Goal: Information Seeking & Learning: Find specific fact

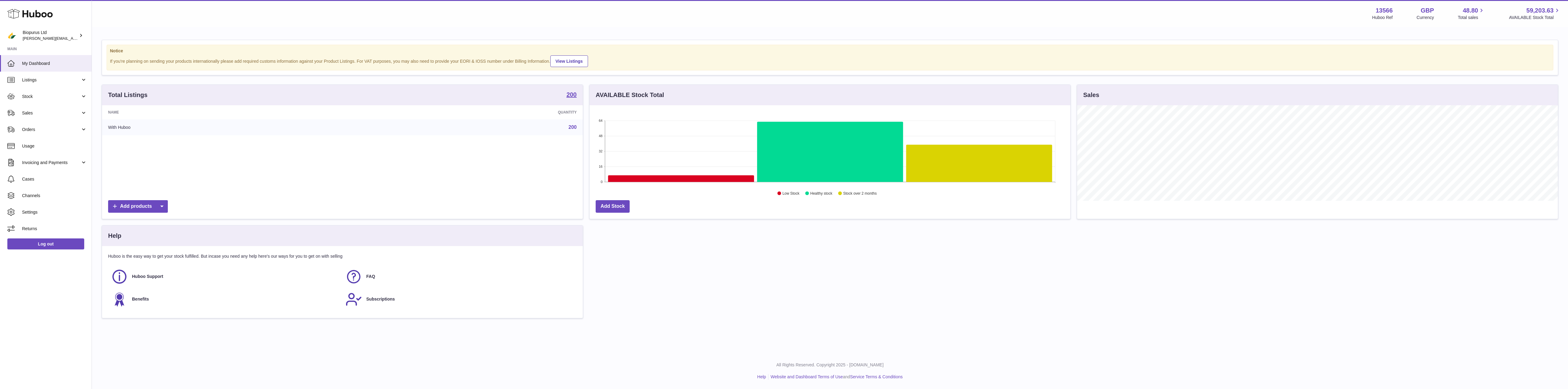
scroll to position [96, 481]
click at [38, 96] on span "Stock" at bounding box center [51, 97] width 58 height 6
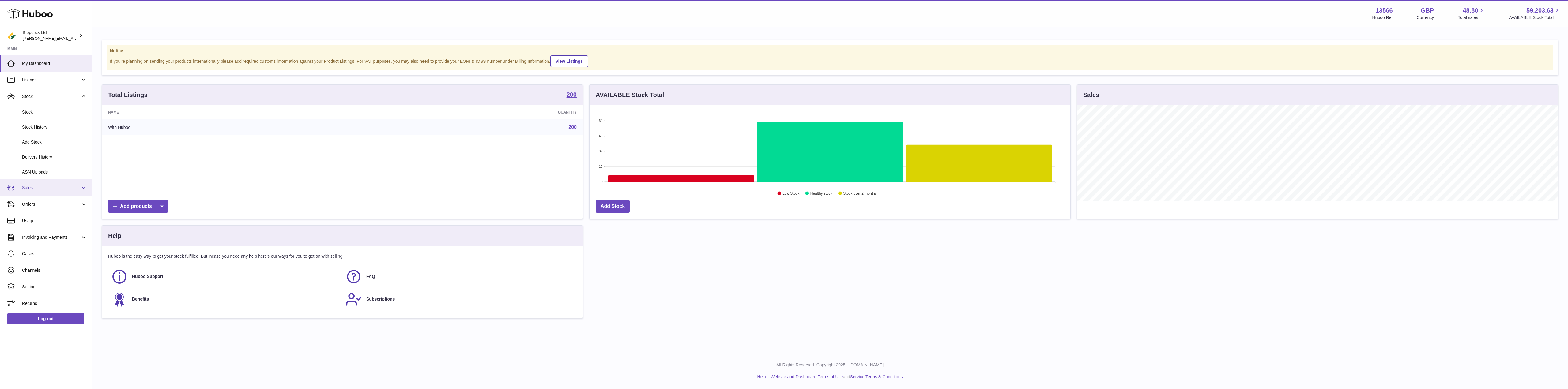
click at [34, 189] on span "Sales" at bounding box center [51, 188] width 58 height 6
click at [33, 208] on link "Sales" at bounding box center [46, 203] width 91 height 15
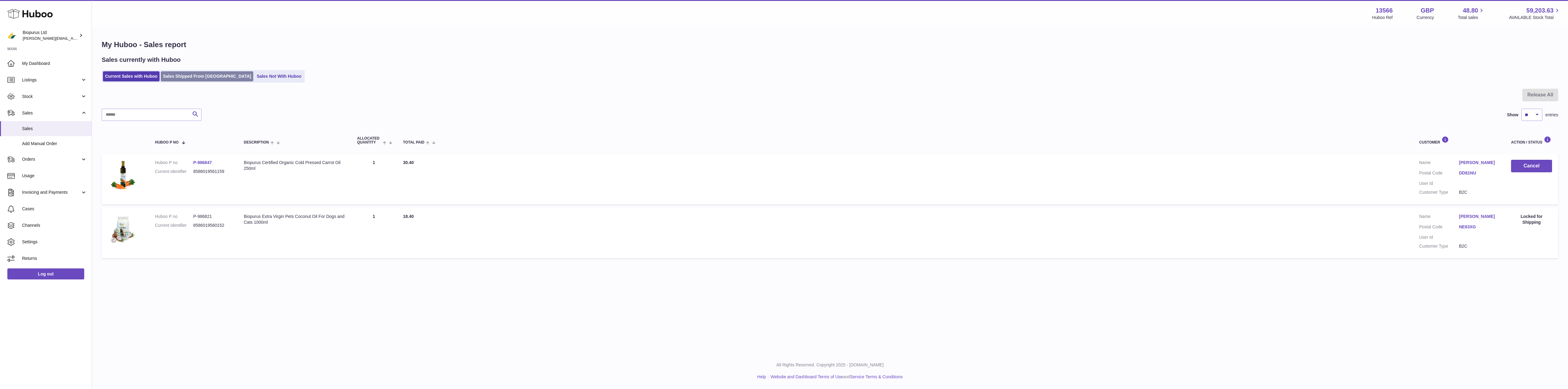
click at [195, 75] on link "Sales Shipped From [GEOGRAPHIC_DATA]" at bounding box center [207, 76] width 93 height 10
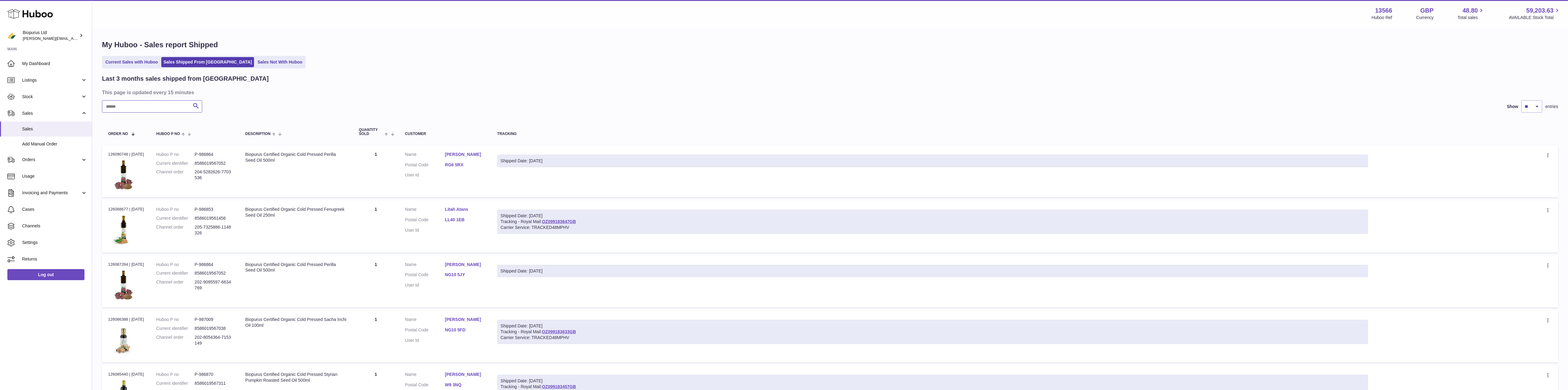
click at [148, 108] on input "text" at bounding box center [152, 107] width 100 height 12
paste input "******"
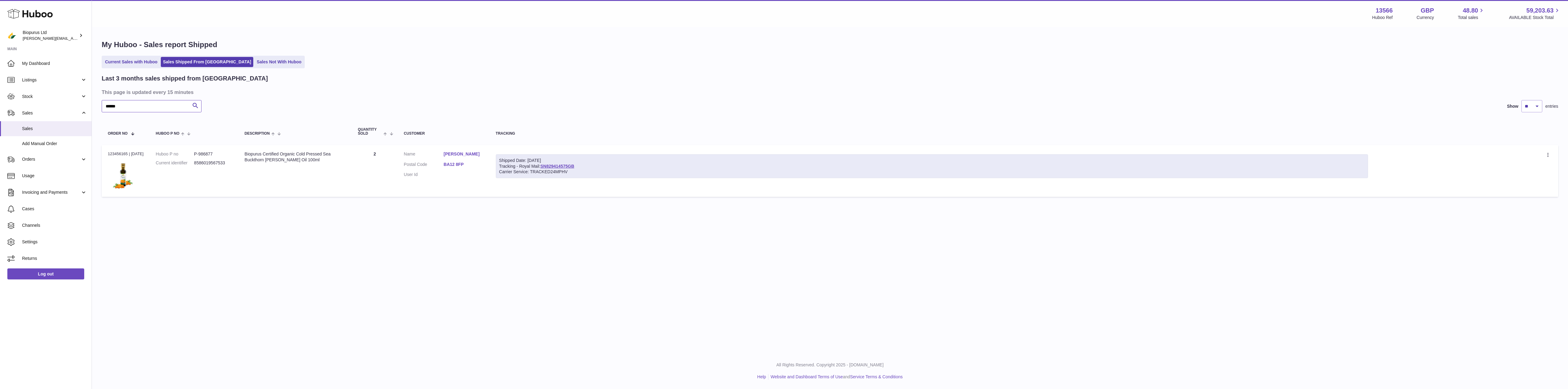
type input "******"
drag, startPoint x: 150, startPoint y: 154, endPoint x: 109, endPoint y: 155, distance: 41.0
click at [109, 155] on td "Order no 123456165 | [DATE]" at bounding box center [125, 170] width 48 height 52
copy div "123456165 | [DATE]"
click at [456, 155] on link "[PERSON_NAME]" at bounding box center [463, 155] width 40 height 6
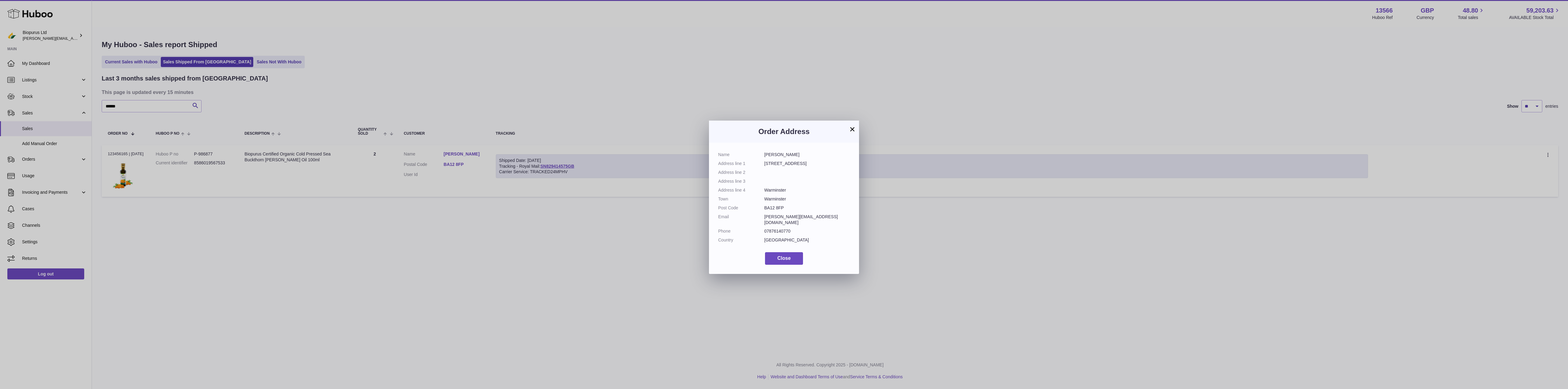
drag, startPoint x: 798, startPoint y: 236, endPoint x: 718, endPoint y: 155, distance: 113.8
click at [718, 155] on div "Name [PERSON_NAME] Address line [STREET_ADDRESS] Address line 2 Address line 3 …" at bounding box center [784, 208] width 150 height 131
copy dl "Name [PERSON_NAME] Address line [STREET_ADDRESS] Address line 2 Address line 3 …"
click at [931, 264] on div "× Order Address Name [PERSON_NAME] Address line [STREET_ADDRESS] Address line 2…" at bounding box center [784, 194] width 1568 height 389
